Goal: Information Seeking & Learning: Learn about a topic

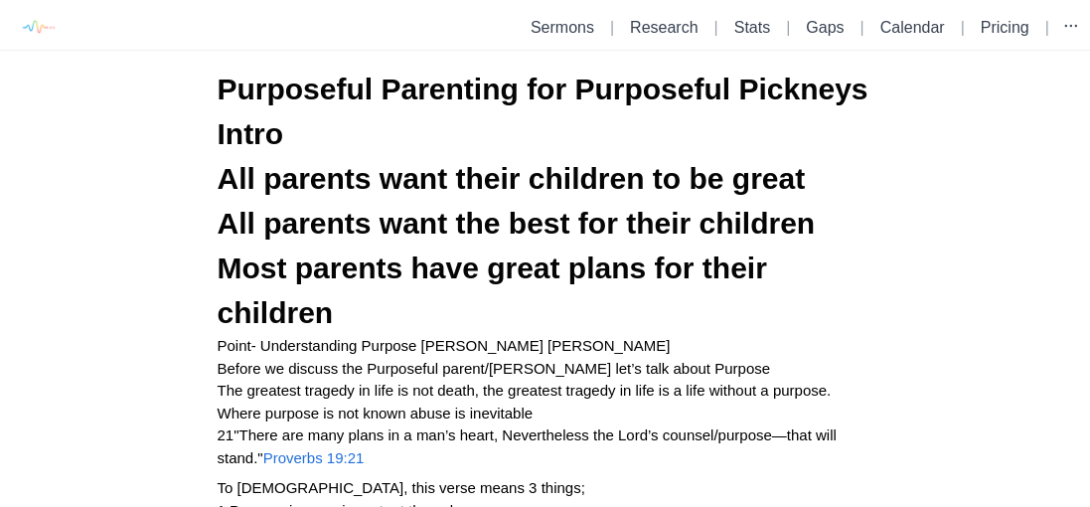
click at [573, 30] on link "Sermons" at bounding box center [563, 27] width 64 height 17
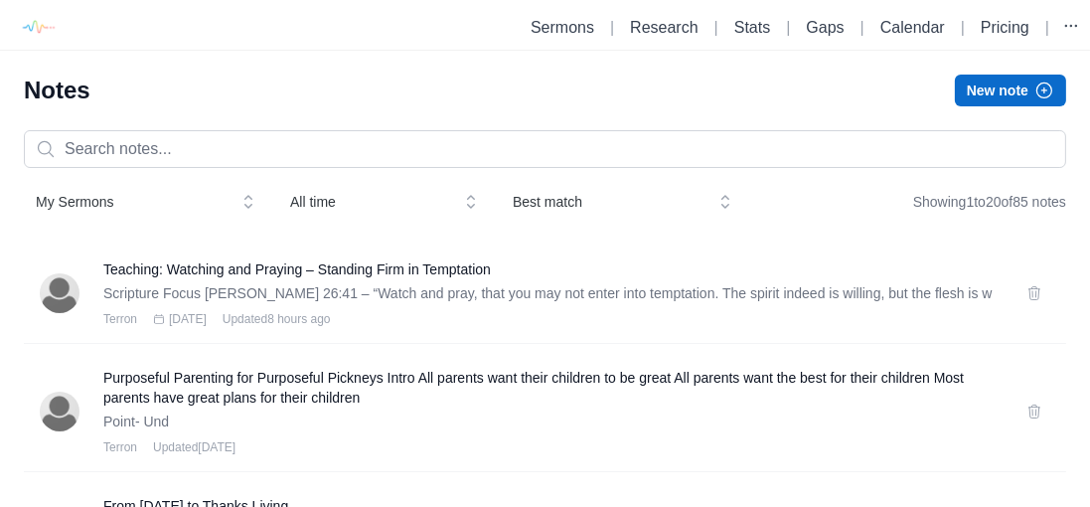
click at [438, 268] on h3 "Teaching: Watching and Praying – Standing Firm in Temptation" at bounding box center [552, 269] width 899 height 20
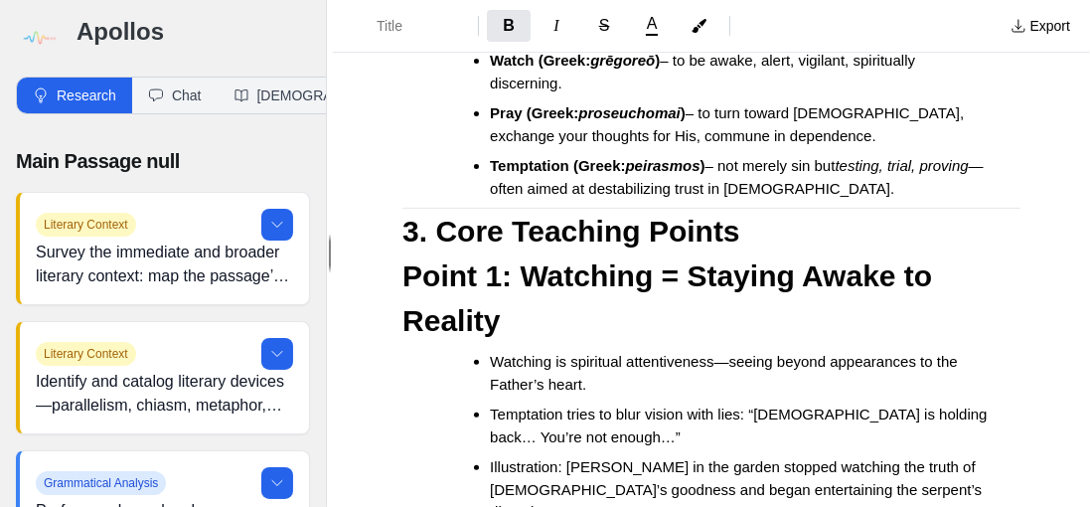
scroll to position [756, 0]
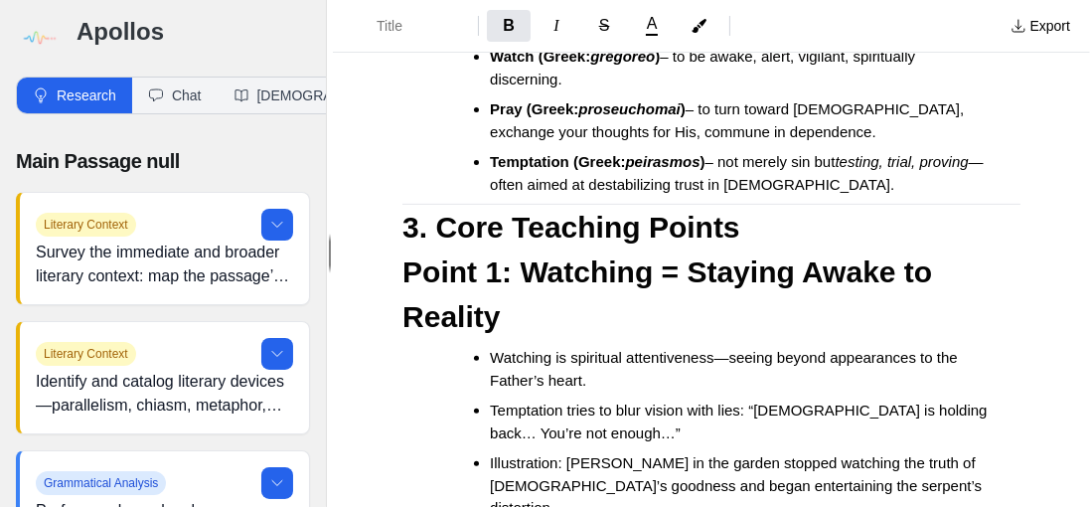
click at [1046, 38] on button "Export" at bounding box center [1040, 26] width 83 height 32
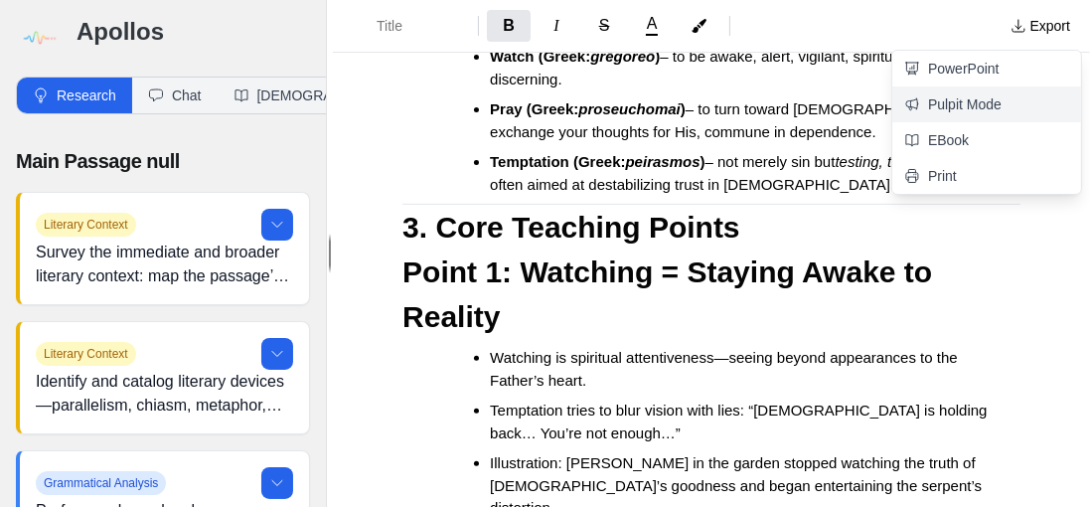
click at [980, 109] on link "Pulpit Mode" at bounding box center [986, 104] width 189 height 36
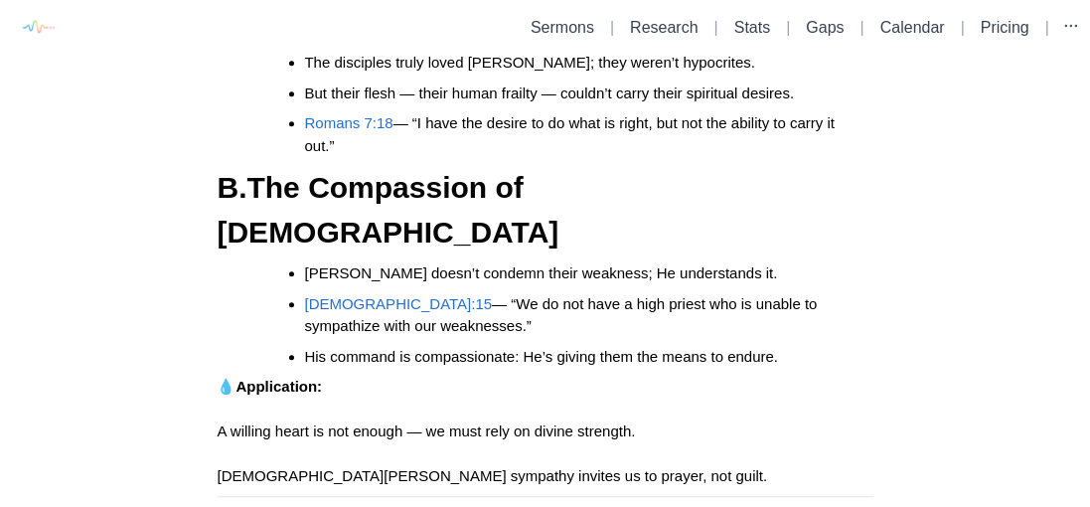
scroll to position [5195, 0]
